Goal: Information Seeking & Learning: Learn about a topic

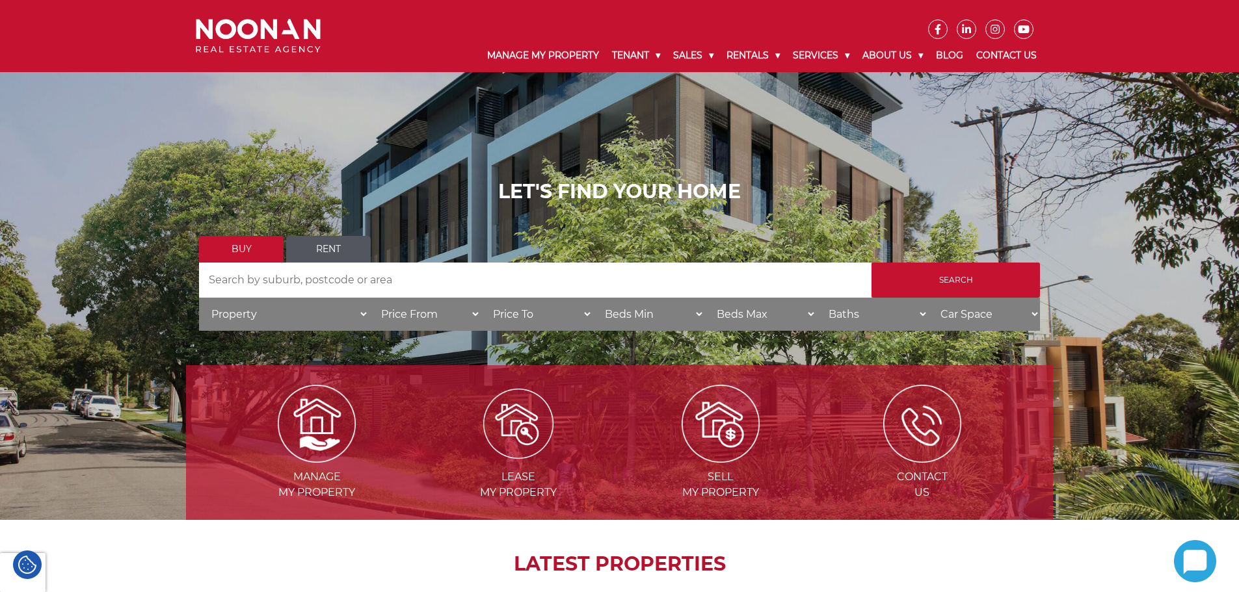
click at [519, 417] on img at bounding box center [518, 424] width 70 height 70
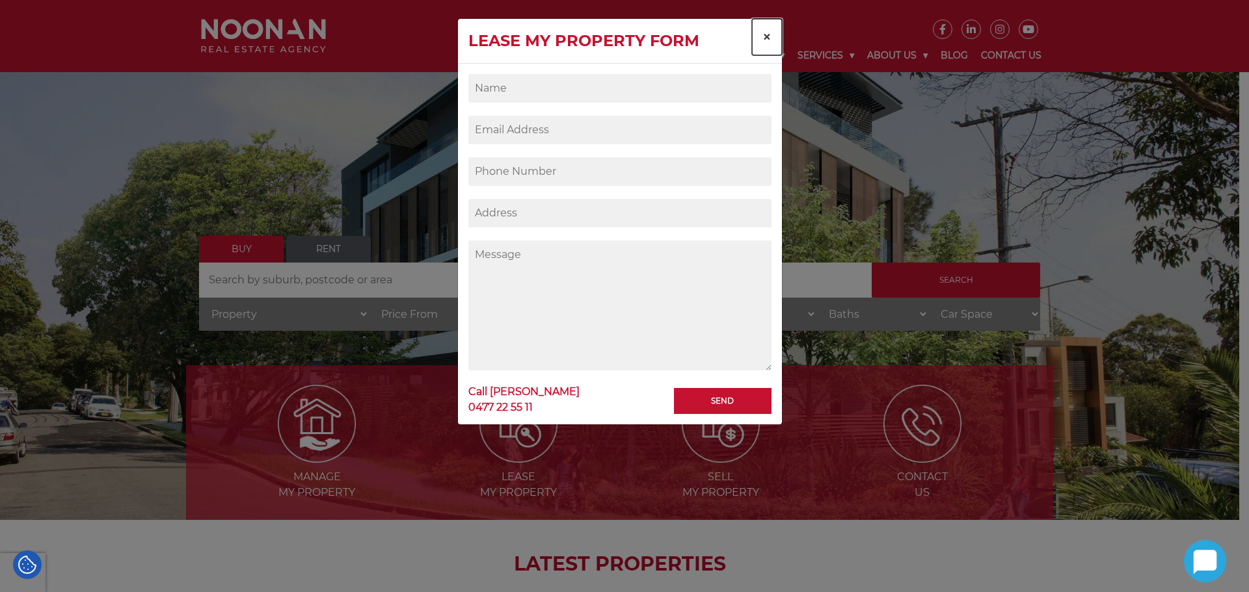
click at [765, 34] on span "×" at bounding box center [766, 36] width 9 height 19
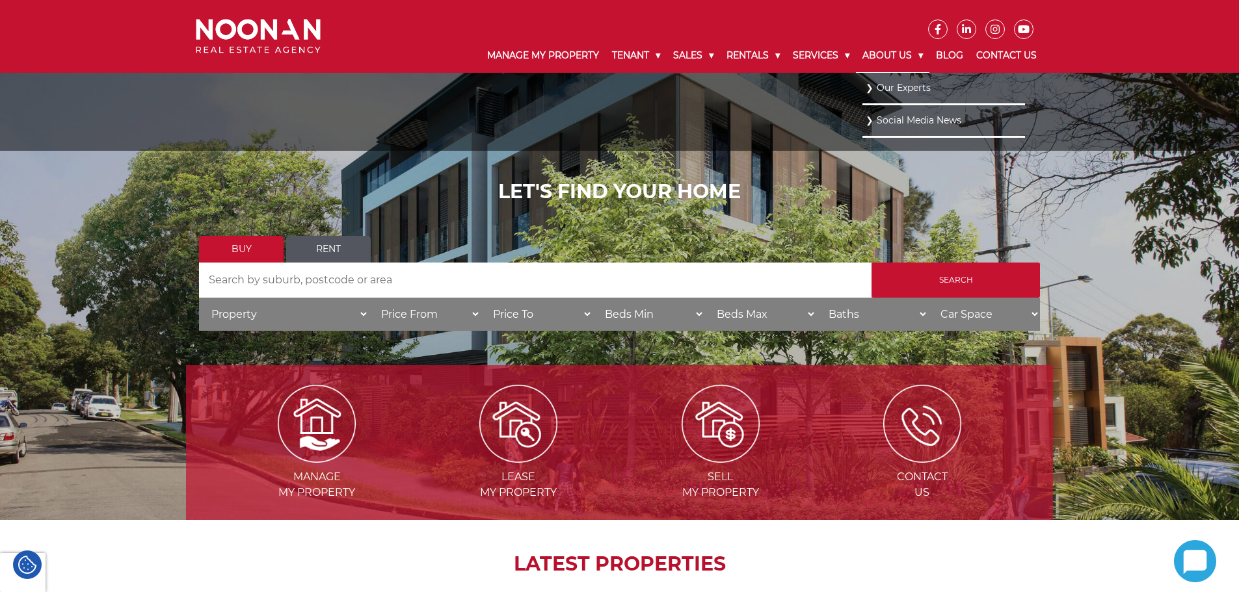
click at [890, 56] on link "About Us" at bounding box center [892, 56] width 73 height 34
click at [894, 83] on link "Our Experts" at bounding box center [944, 88] width 156 height 18
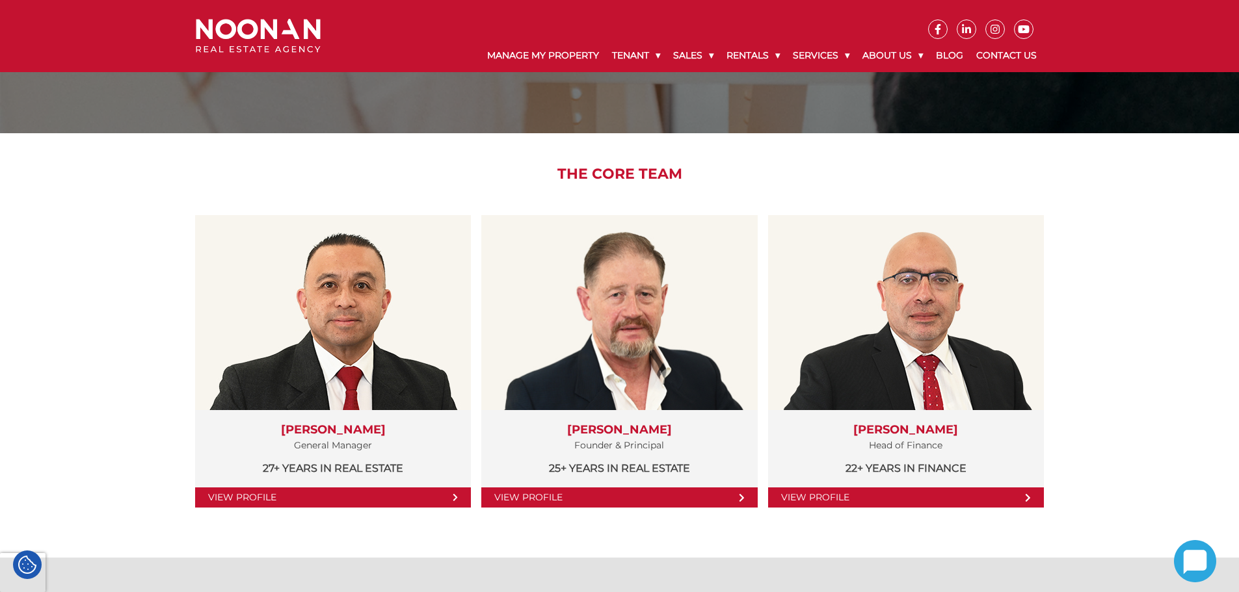
scroll to position [130, 0]
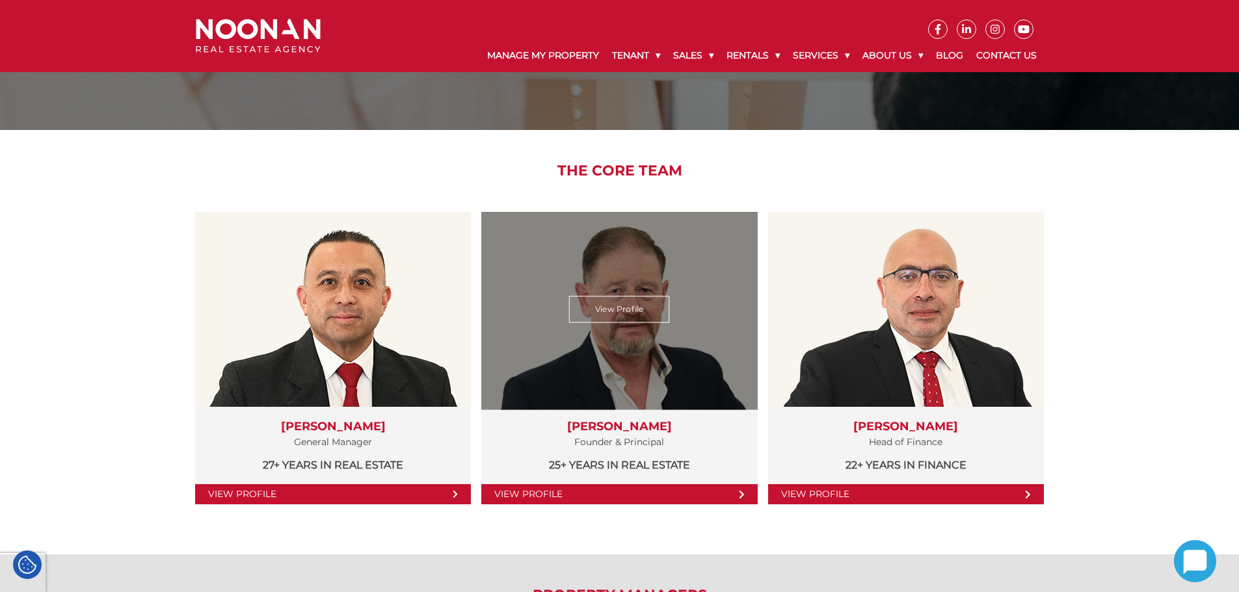
click at [557, 494] on link "View Profile" at bounding box center [619, 495] width 276 height 20
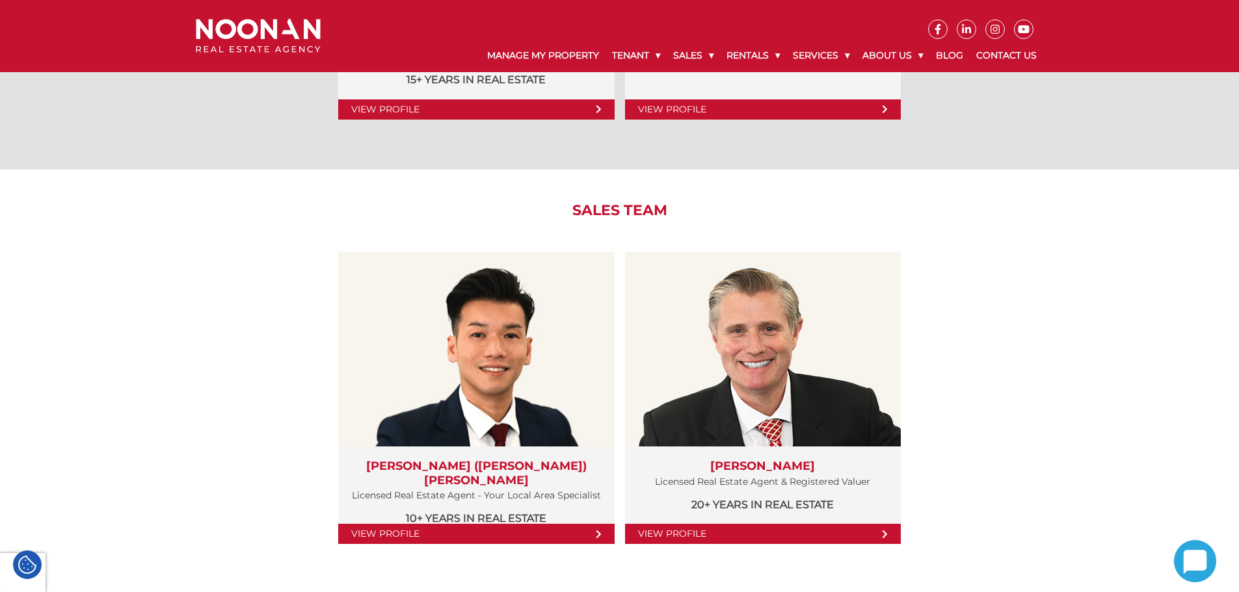
scroll to position [1301, 0]
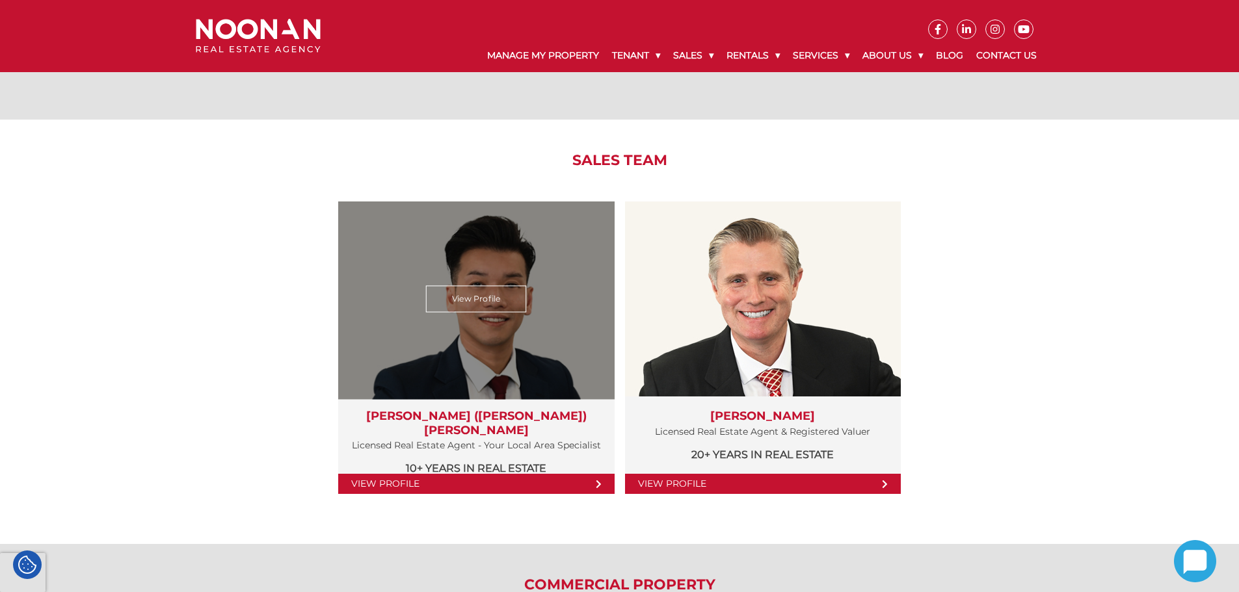
click at [415, 485] on link "View Profile" at bounding box center [476, 484] width 276 height 20
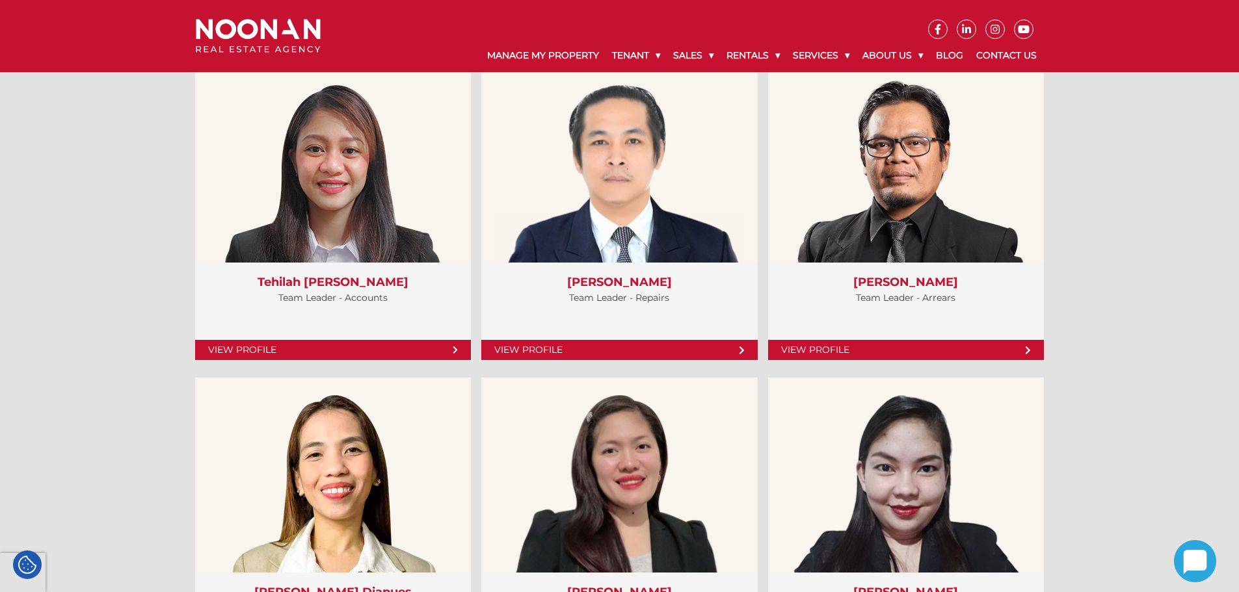
scroll to position [3057, 0]
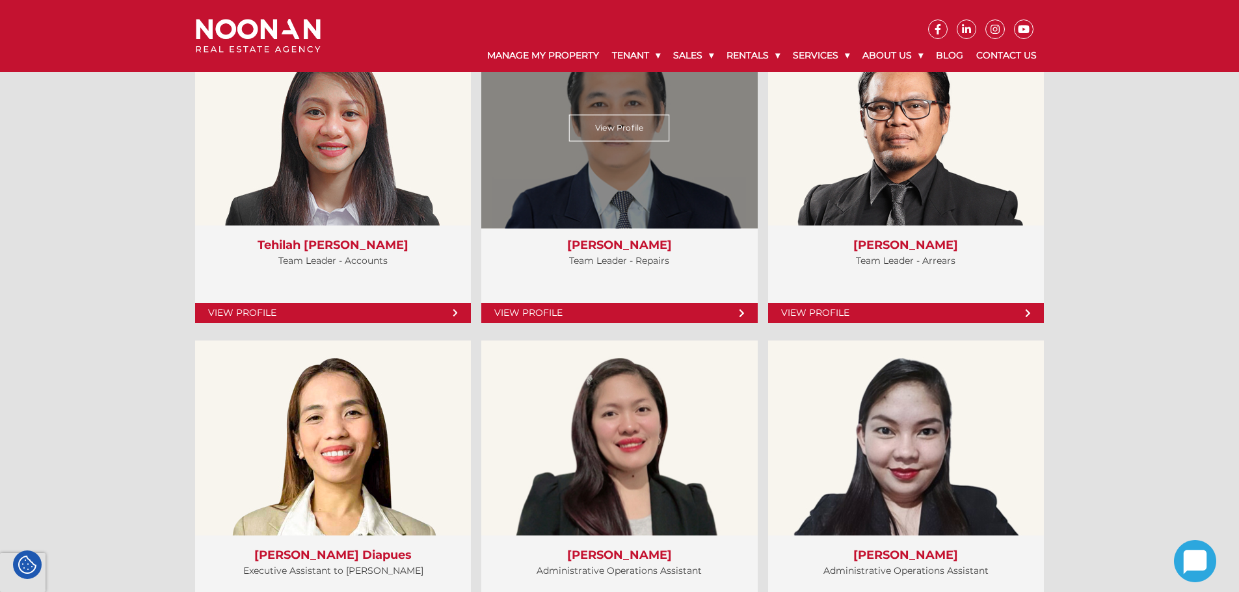
click at [632, 119] on link "View Profile" at bounding box center [619, 128] width 101 height 27
click at [625, 124] on link "View Profile" at bounding box center [619, 128] width 101 height 27
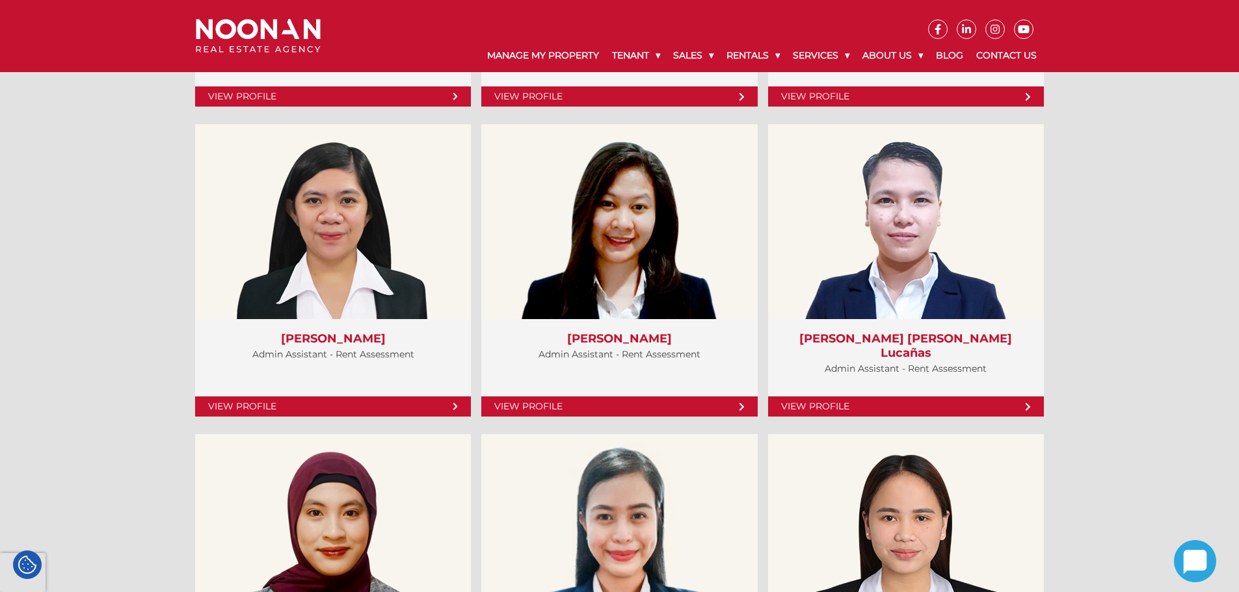
scroll to position [3902, 0]
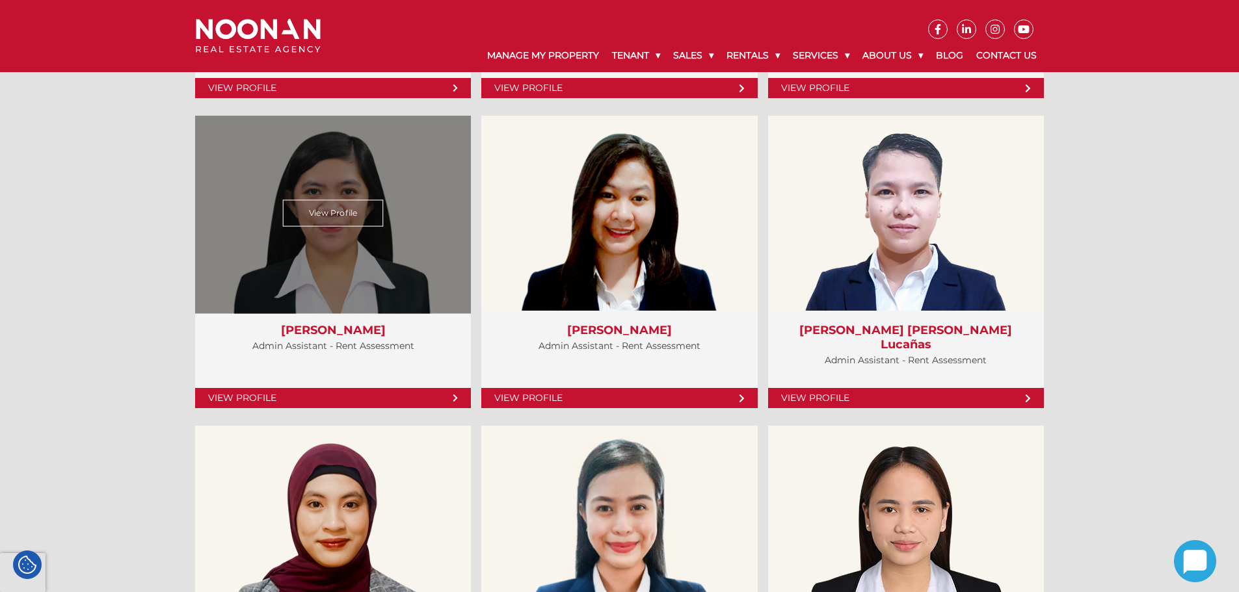
click at [334, 203] on link "View Profile" at bounding box center [333, 213] width 101 height 27
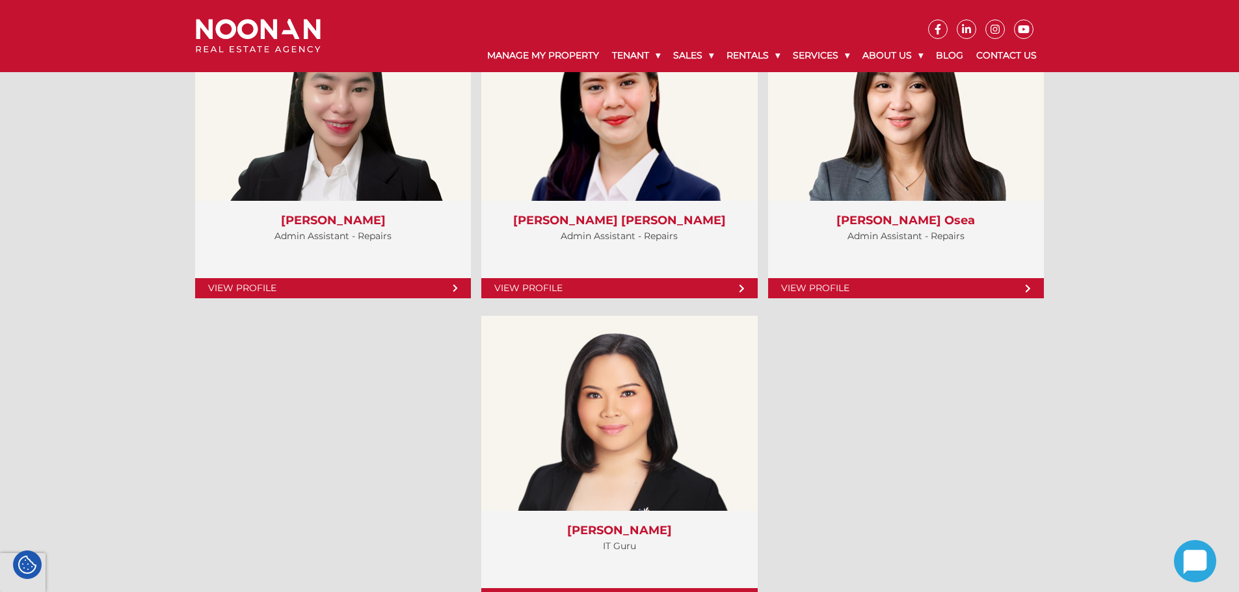
scroll to position [5138, 0]
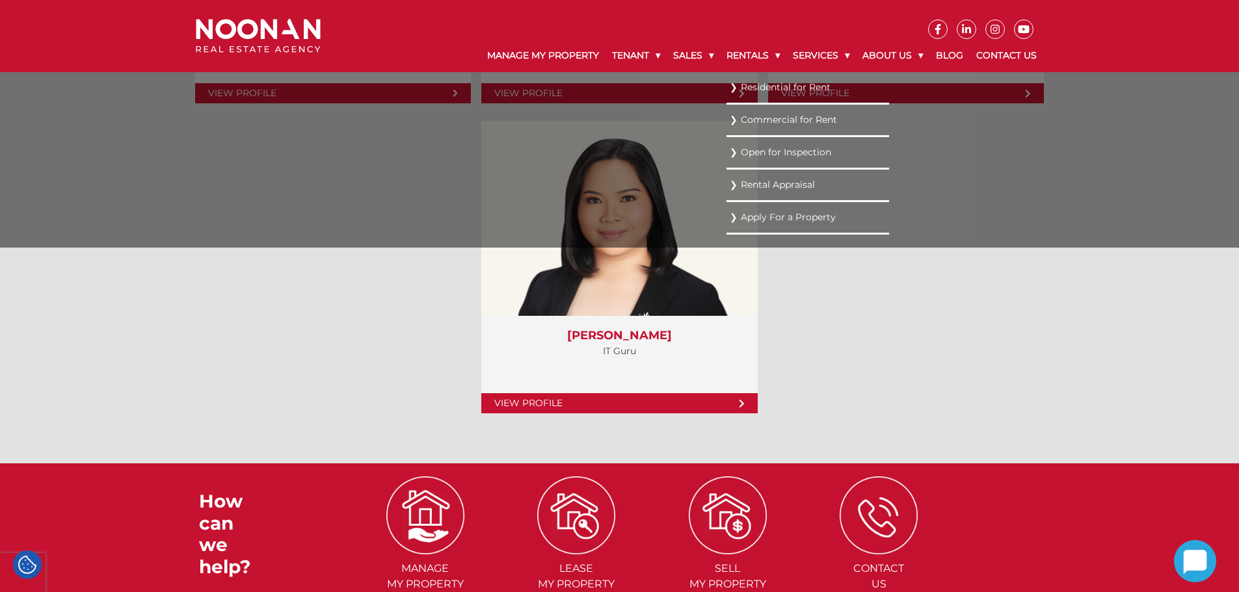
click at [793, 85] on link "Residential for Rent" at bounding box center [808, 88] width 156 height 18
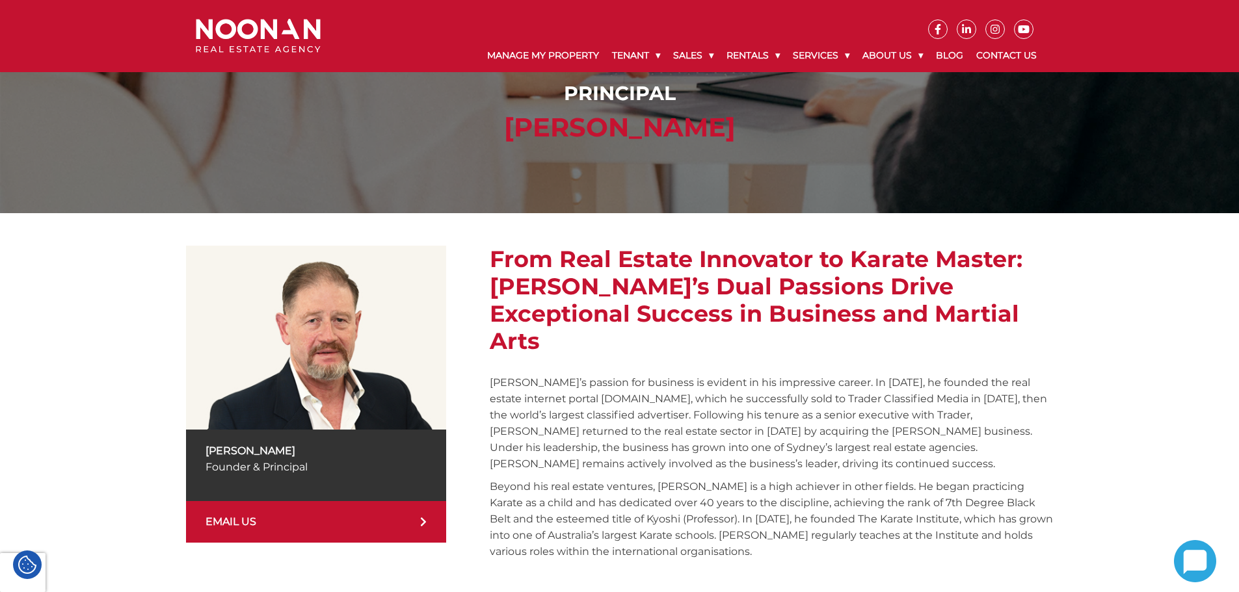
scroll to position [130, 0]
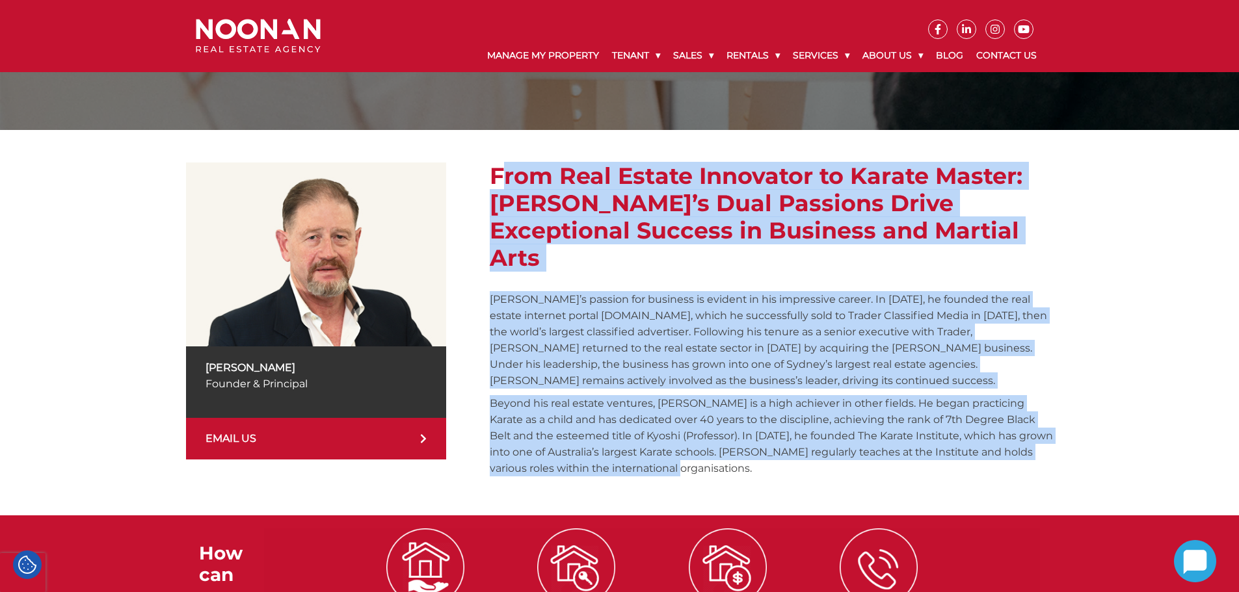
drag, startPoint x: 486, startPoint y: 172, endPoint x: 978, endPoint y: 436, distance: 557.8
click at [978, 436] on div "Michael Noonan Founder & Principal EMAIL US From Real Estate Innovator to Karat…" at bounding box center [619, 323] width 867 height 321
copy div "From Real Estate Innovator to Karate Master: Michael’s Dual Passions Drive Exce…"
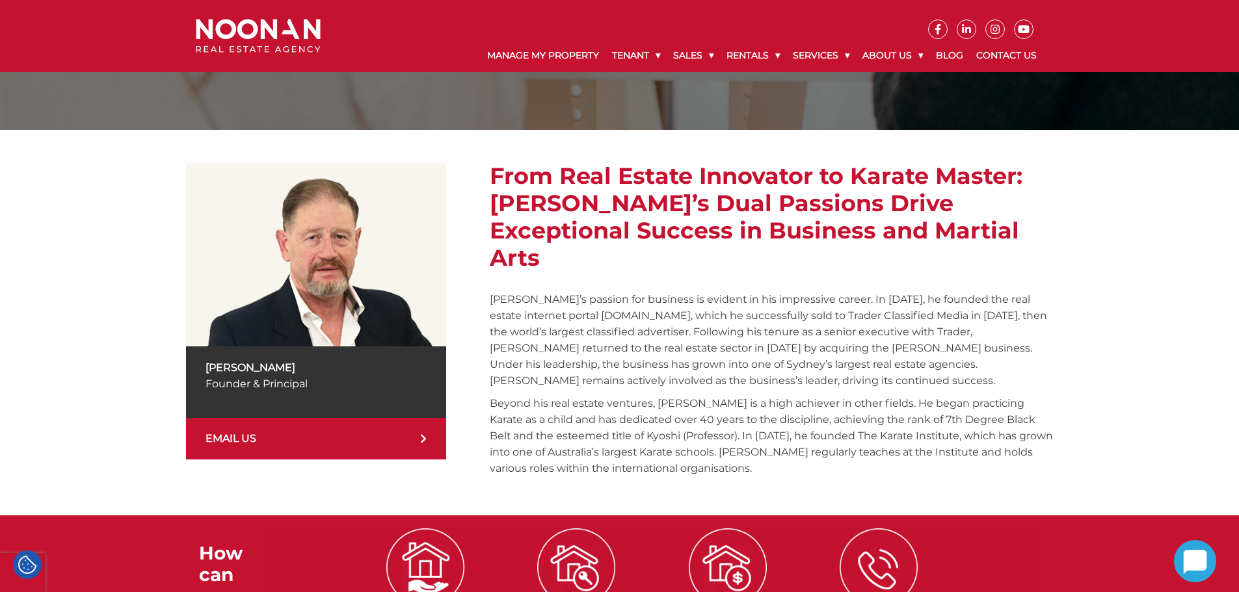
click at [93, 126] on div "Principal Michael Noonan" at bounding box center [619, 0] width 1239 height 260
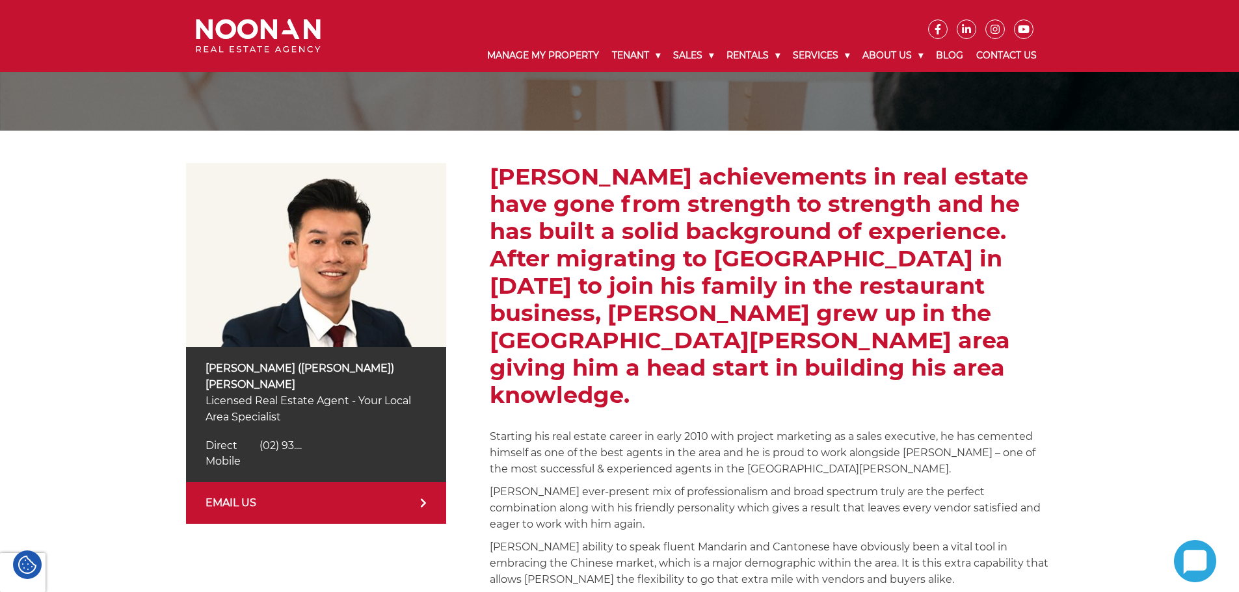
scroll to position [130, 0]
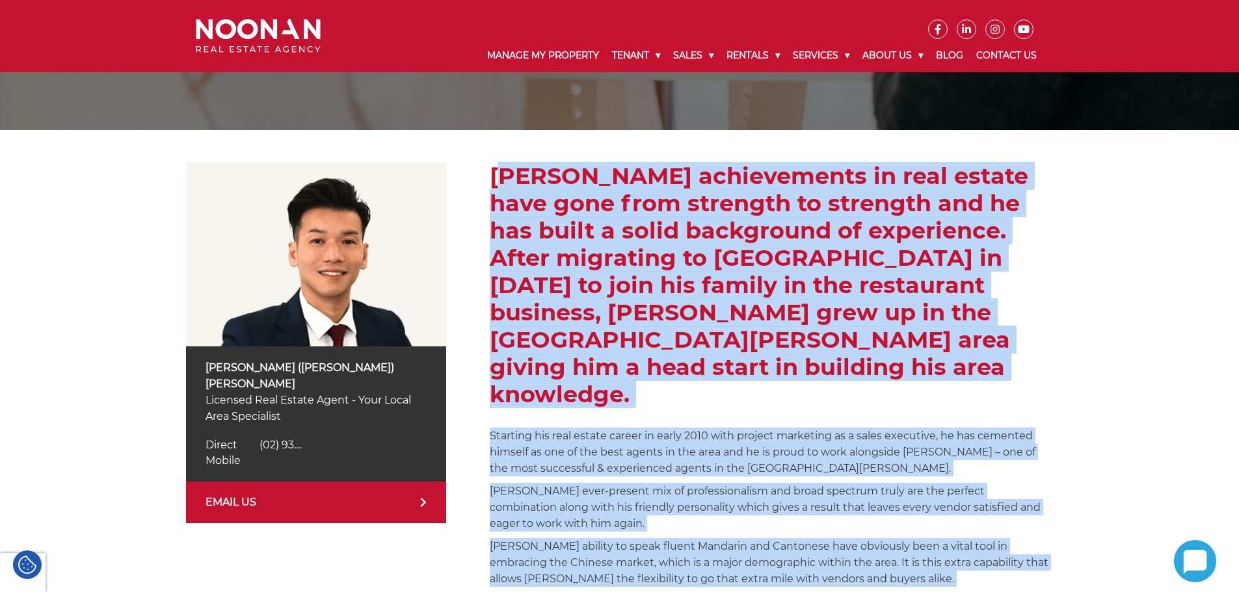
drag, startPoint x: 490, startPoint y: 169, endPoint x: 873, endPoint y: 563, distance: 549.2
click at [873, 563] on div "[PERSON_NAME] achievements in real estate have gone from strength to strength a…" at bounding box center [771, 398] width 563 height 470
copy div "Lorem'i dolorsitamet co adip elitse doei temp inci utlabore et dolorema ali en …"
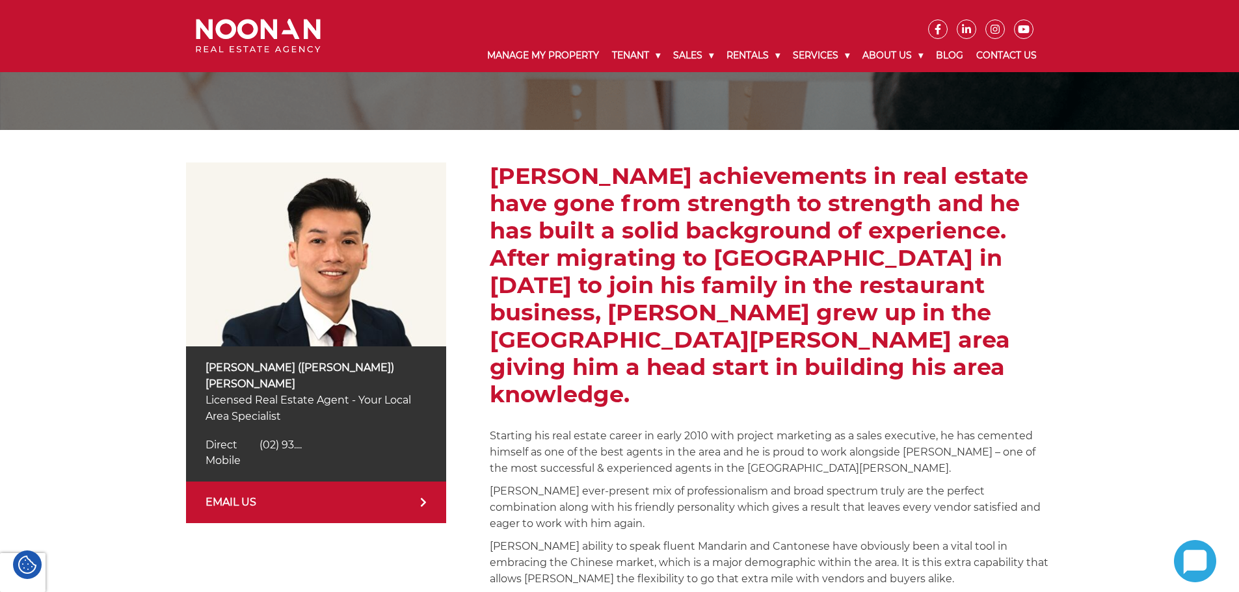
click at [150, 202] on div "Simon (Xin Rong) Cai Licensed Real Estate Agent - Your Local Area Specialist Di…" at bounding box center [619, 397] width 1239 height 535
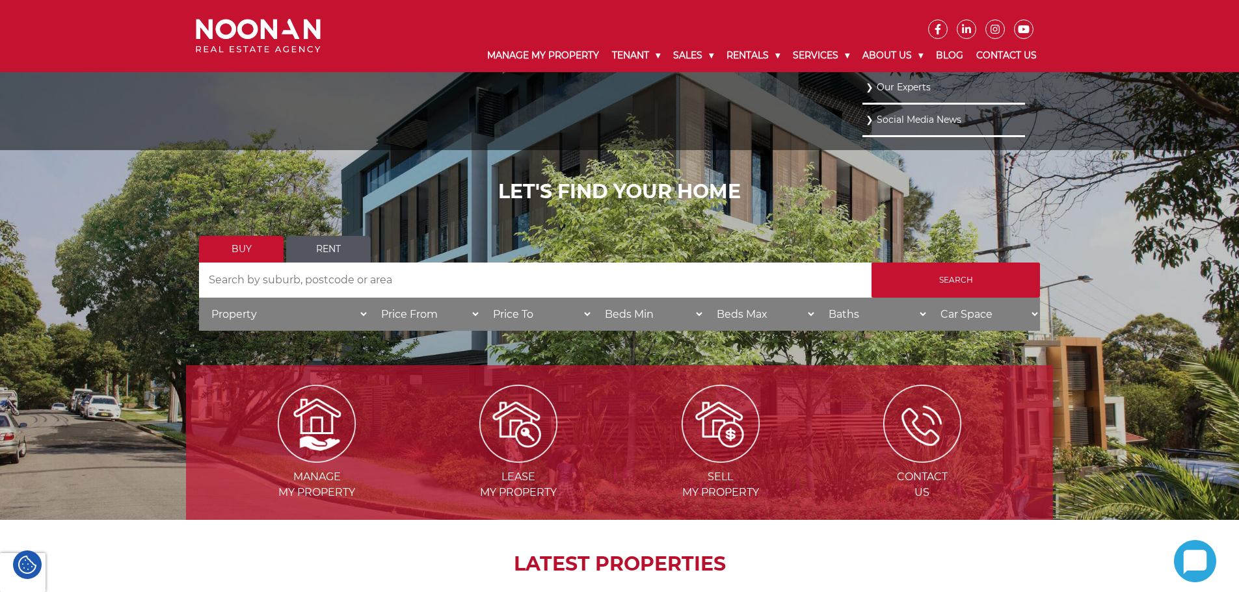
click at [909, 88] on link "Our Experts" at bounding box center [944, 88] width 156 height 18
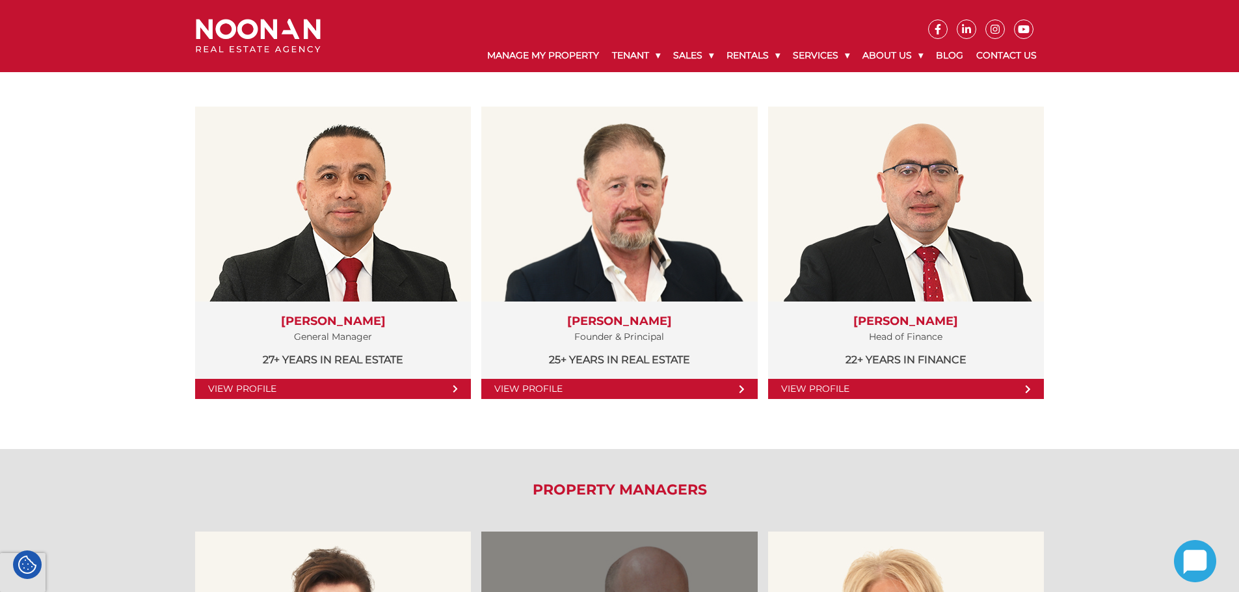
scroll to position [195, 0]
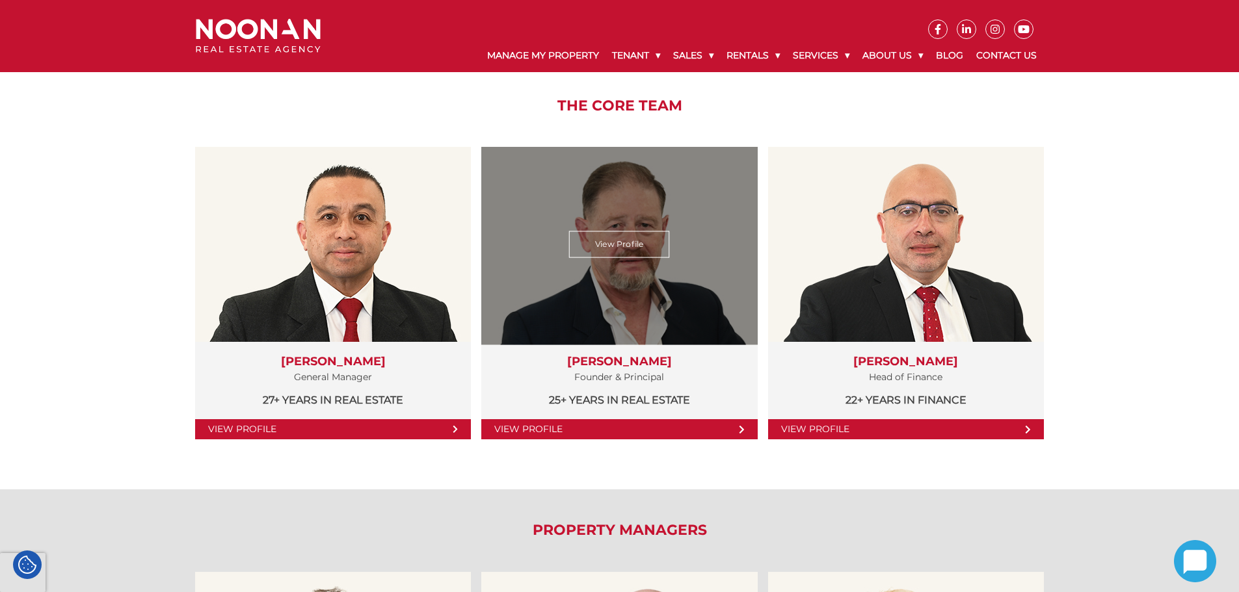
click at [623, 246] on link "View Profile" at bounding box center [619, 245] width 101 height 27
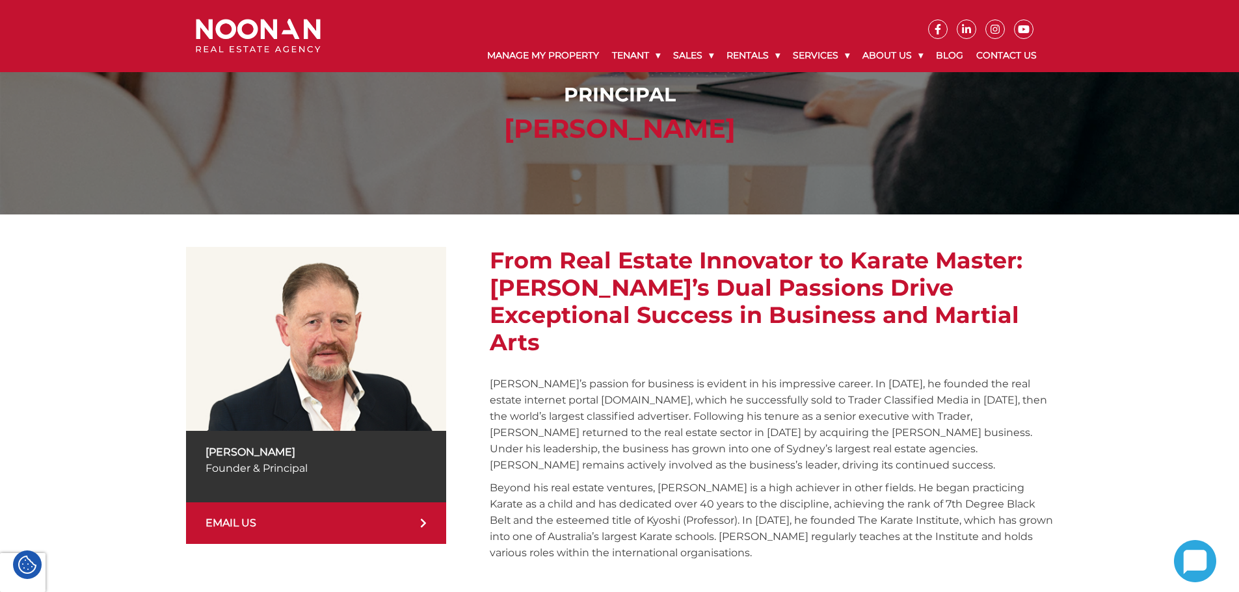
scroll to position [65, 0]
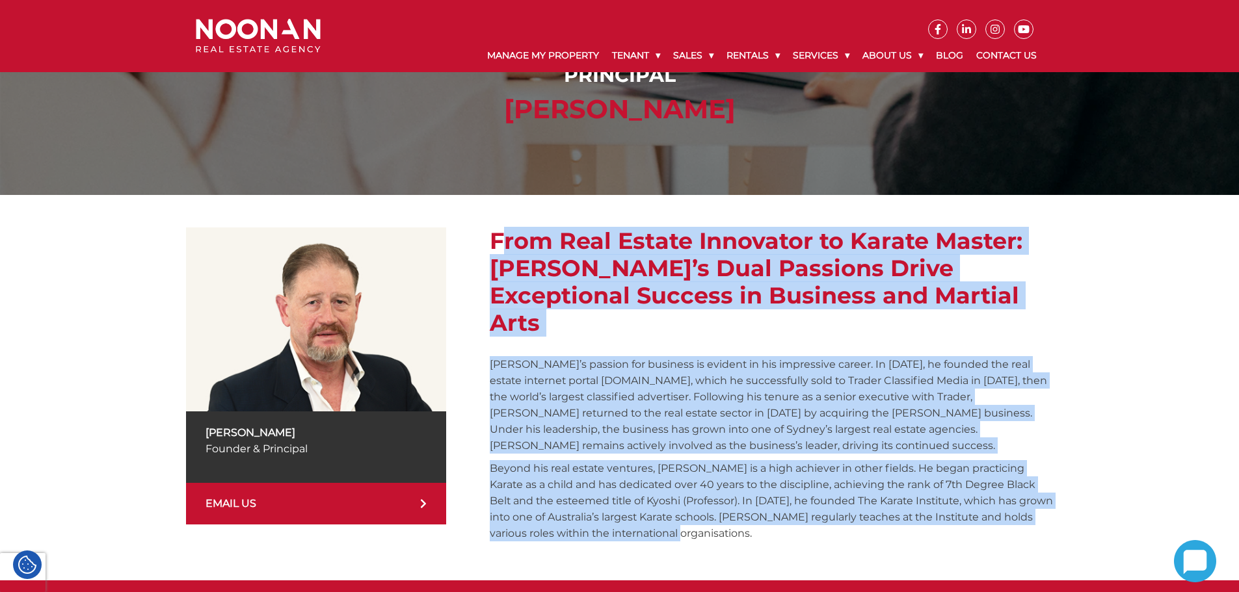
drag, startPoint x: 490, startPoint y: 232, endPoint x: 1106, endPoint y: 507, distance: 674.0
click at [1106, 507] on div "[PERSON_NAME] Founder & Principal EMAIL US From Real Estate Innovator to Karate…" at bounding box center [619, 388] width 1239 height 386
copy div "Lore Ipsu Dolors Ametconse ad Elitse Doeius: Tempori’u Labo Etdolore Magna Aliq…"
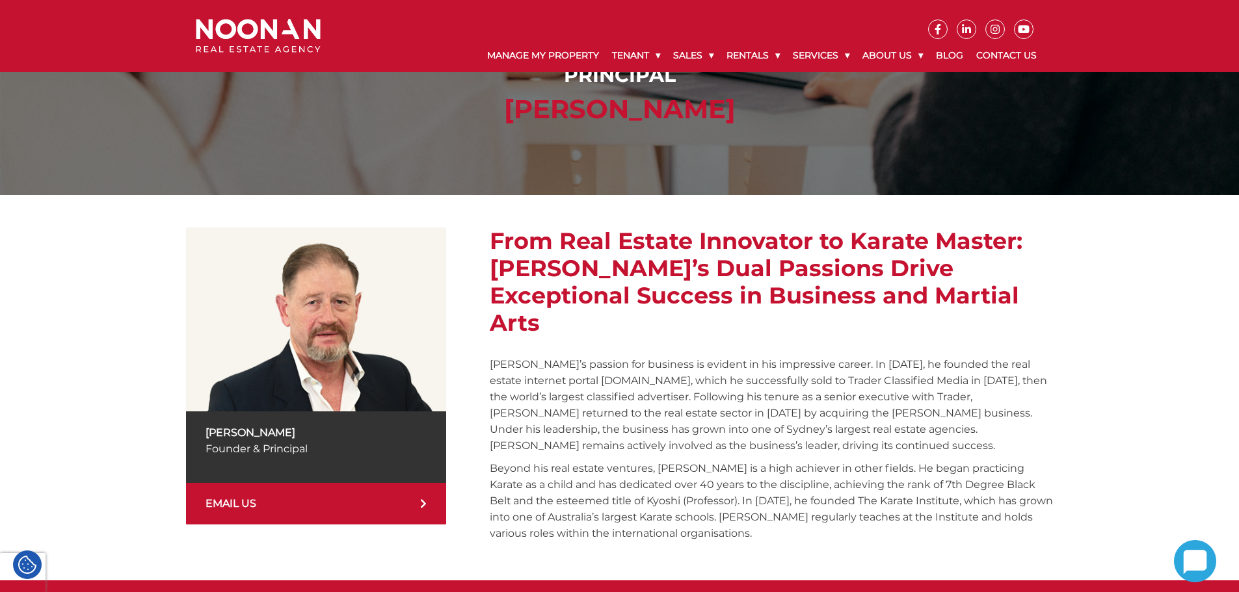
click at [71, 274] on div "[PERSON_NAME] Founder & Principal EMAIL US From Real Estate Innovator to Karate…" at bounding box center [619, 388] width 1239 height 386
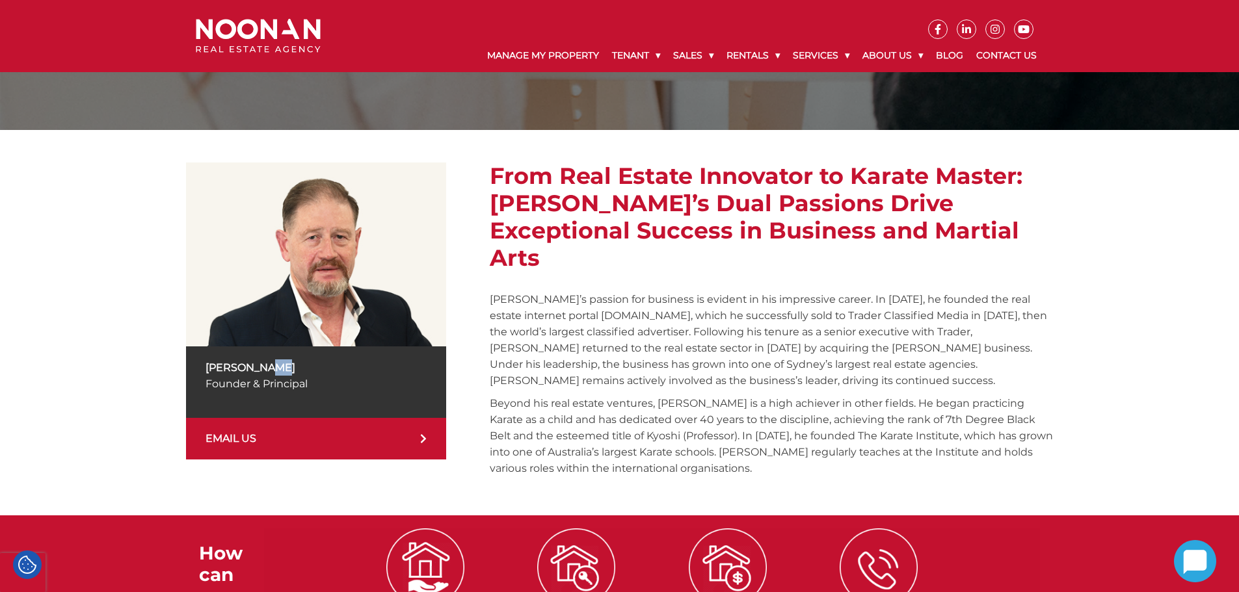
drag, startPoint x: 285, startPoint y: 365, endPoint x: 264, endPoint y: 368, distance: 21.1
click at [264, 368] on p "[PERSON_NAME]" at bounding box center [316, 368] width 221 height 16
click at [61, 255] on div "[PERSON_NAME] Founder & Principal EMAIL US From Real Estate Innovator to Karate…" at bounding box center [619, 323] width 1239 height 386
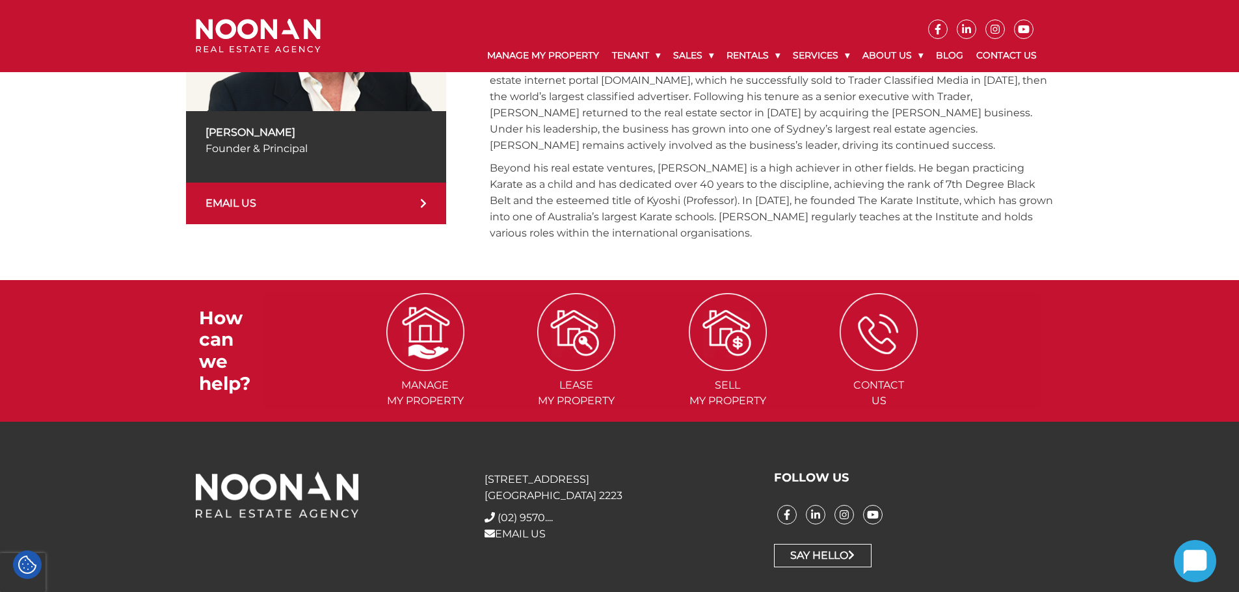
scroll to position [367, 0]
